Goal: Task Accomplishment & Management: Complete application form

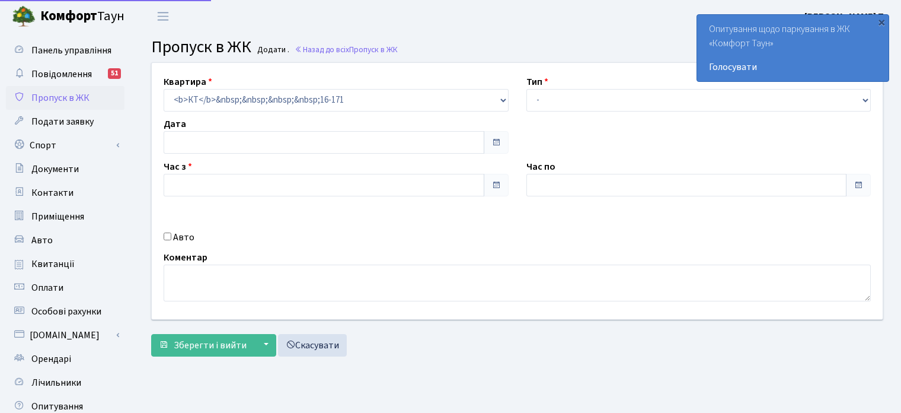
type input "[DATE]"
type input "14:30"
type input "15:30"
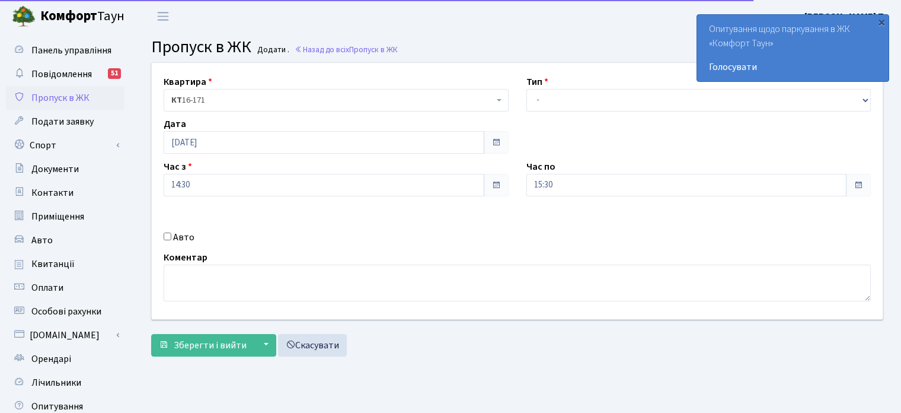
select select "2"
click at [526, 89] on select "- Доставка Таксі Гості Сервіс" at bounding box center [698, 100] width 345 height 23
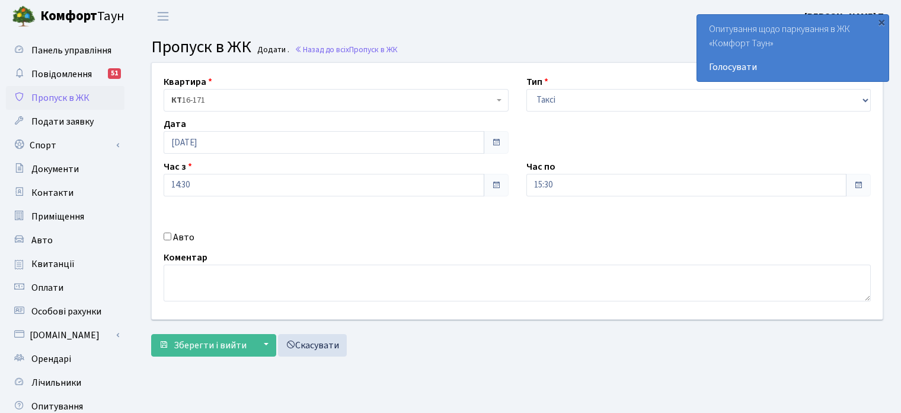
click at [168, 235] on input "Авто" at bounding box center [168, 236] width 8 height 8
checkbox input "true"
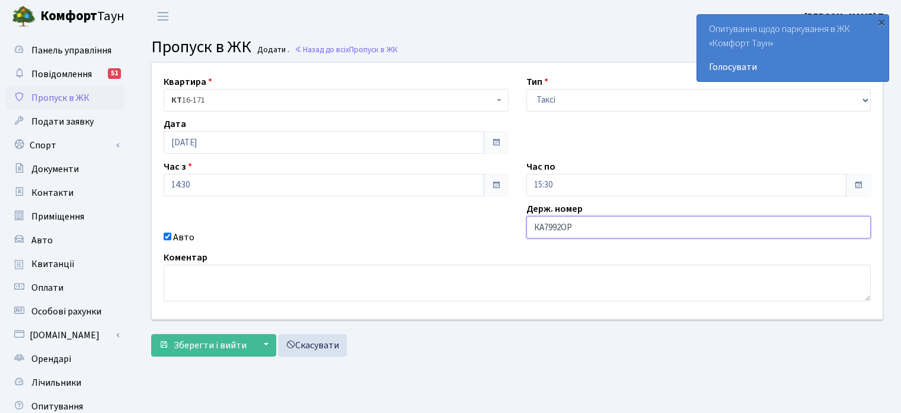
type input "КА7992ОР"
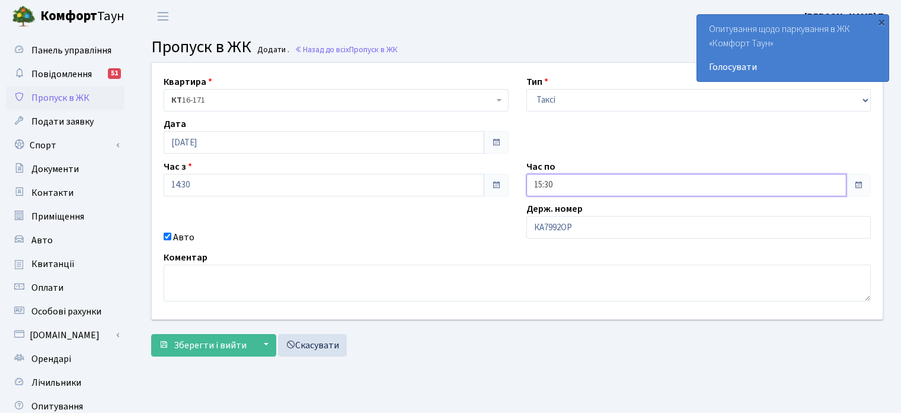
click at [564, 188] on input "15:30" at bounding box center [686, 185] width 321 height 23
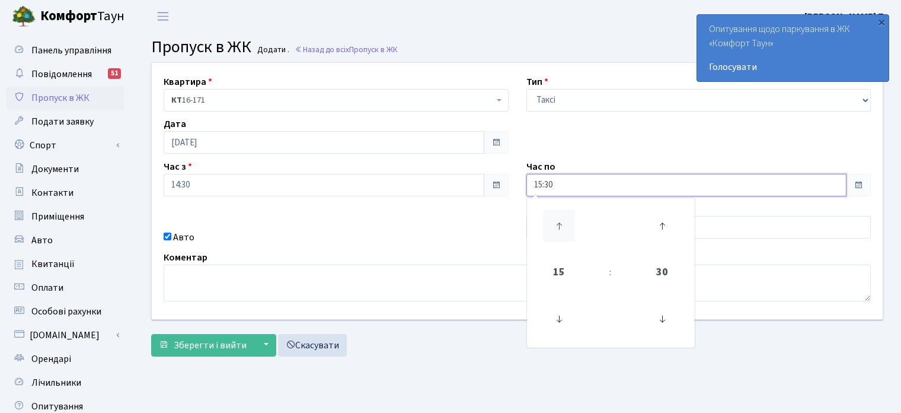
click at [555, 223] on icon at bounding box center [559, 226] width 32 height 32
type input "19:30"
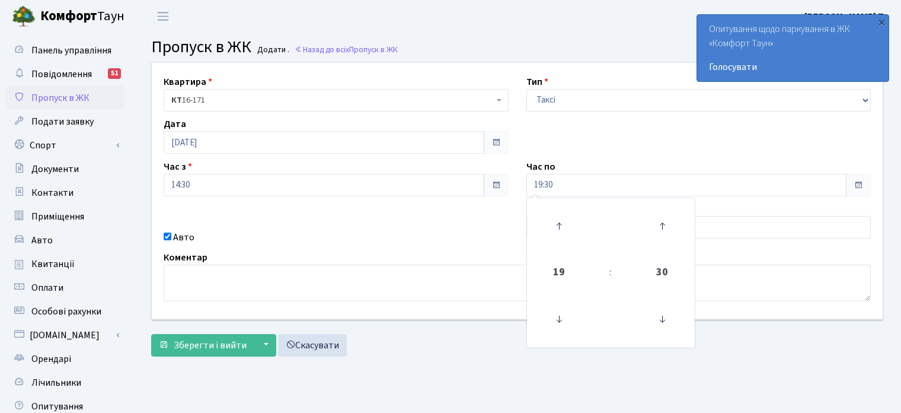
click at [488, 366] on main "Admin Пропуск в ЖК Додати Пропуск в ЖК Додати . Назад до всіх Пропуск в ЖК Квар…" at bounding box center [517, 268] width 768 height 471
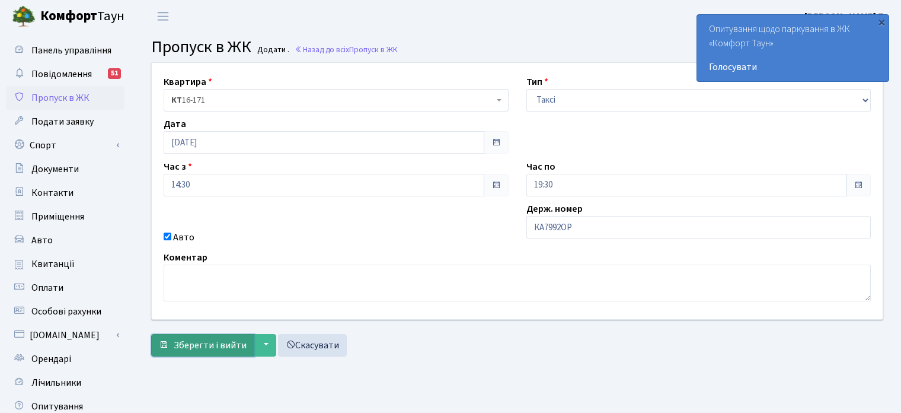
click at [212, 347] on span "Зберегти і вийти" at bounding box center [210, 344] width 73 height 13
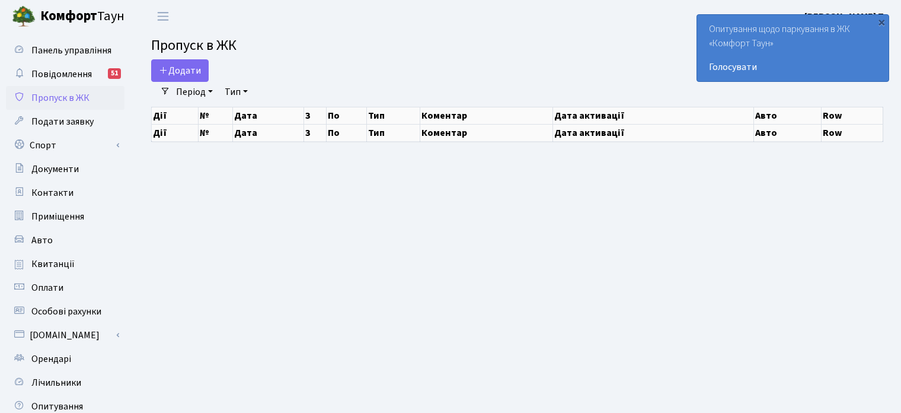
select select "25"
